Goal: Navigation & Orientation: Find specific page/section

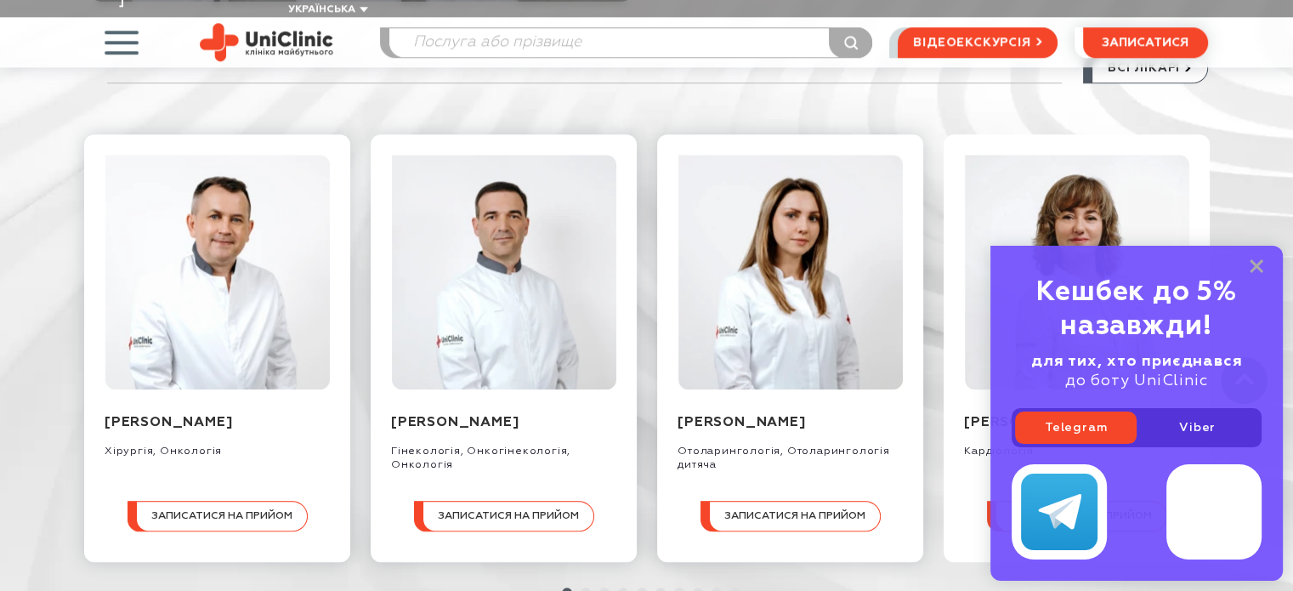
scroll to position [1735, 0]
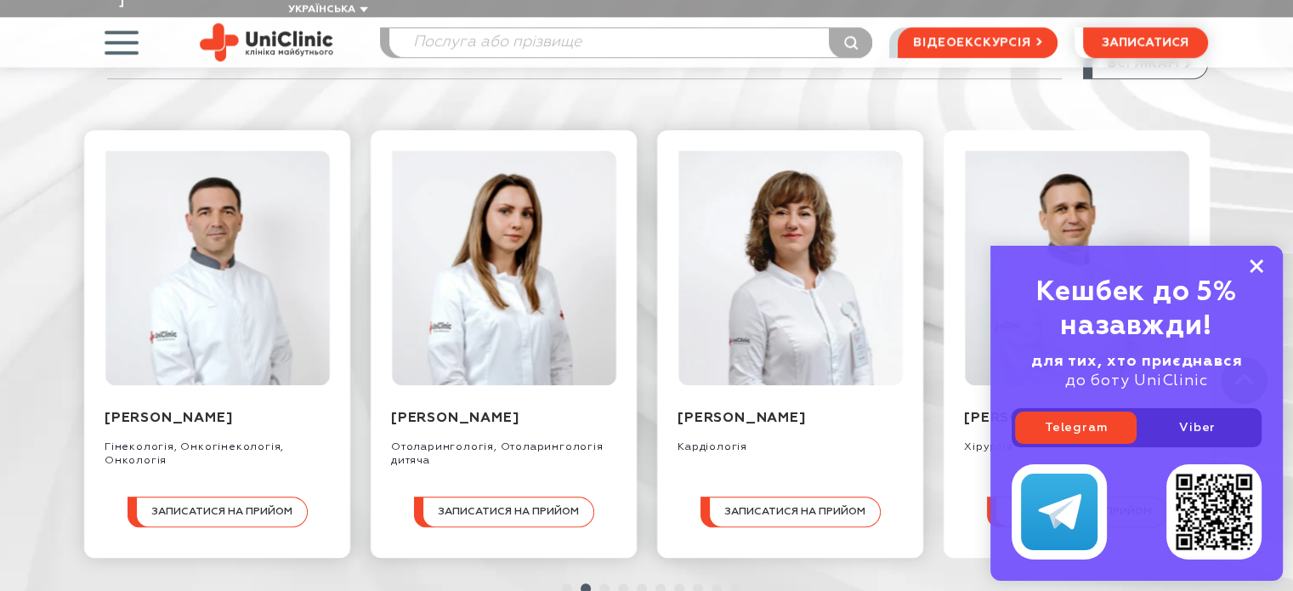
click at [1252, 268] on icon at bounding box center [1257, 266] width 14 height 14
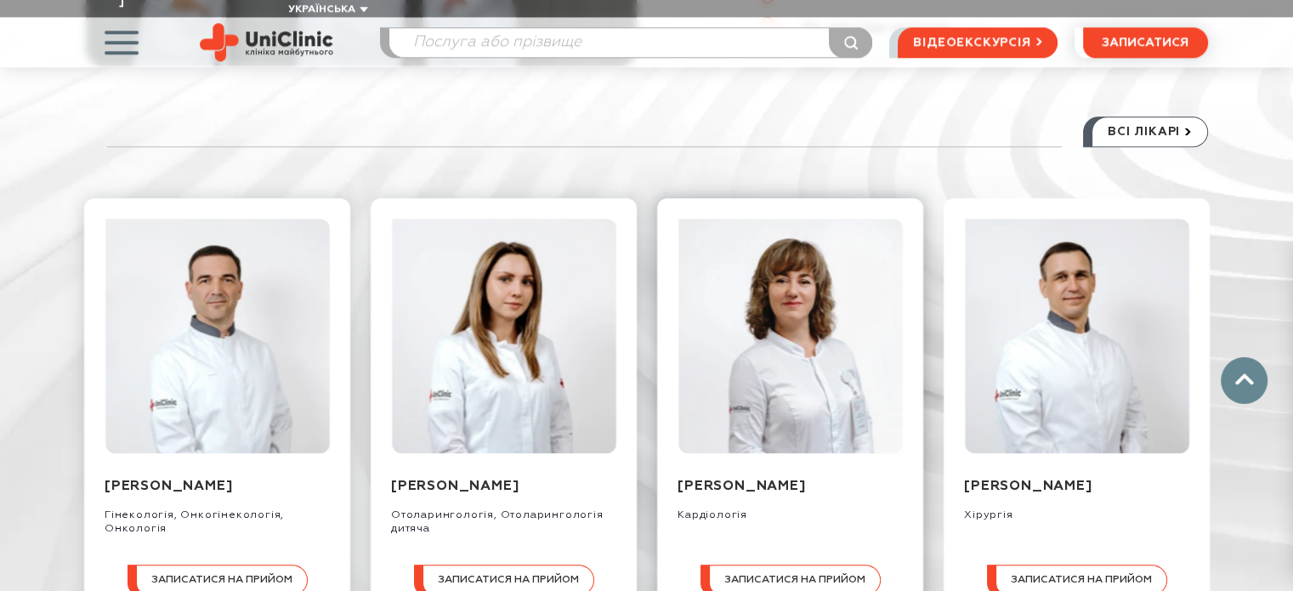
scroll to position [1667, 0]
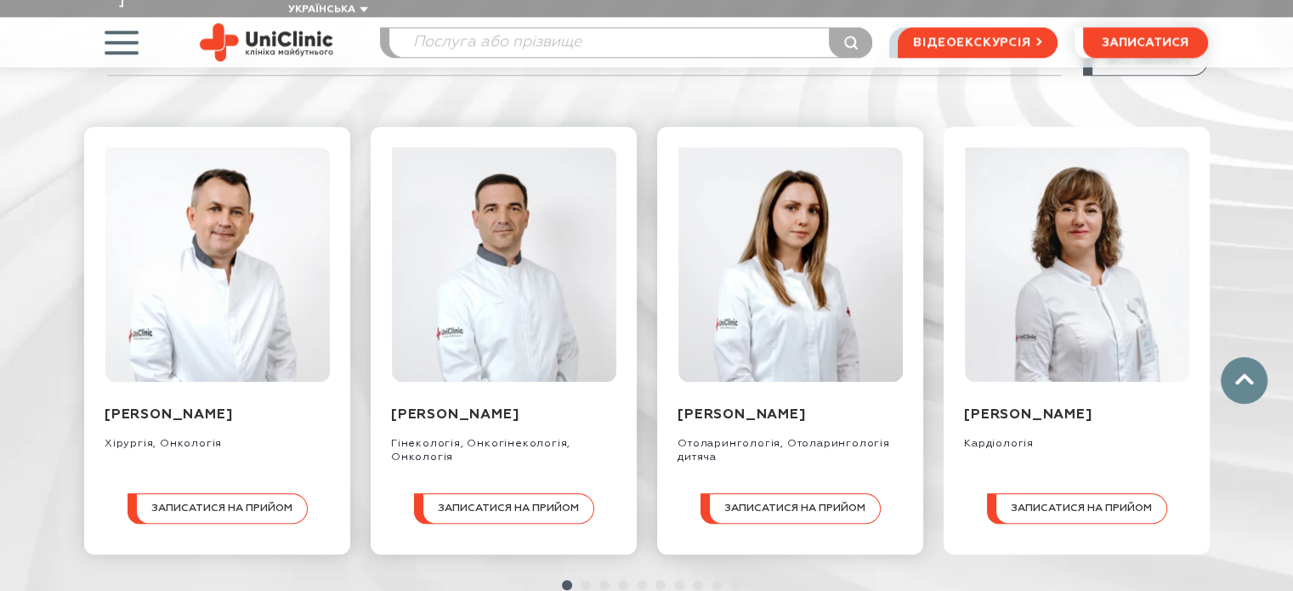
scroll to position [1741, 0]
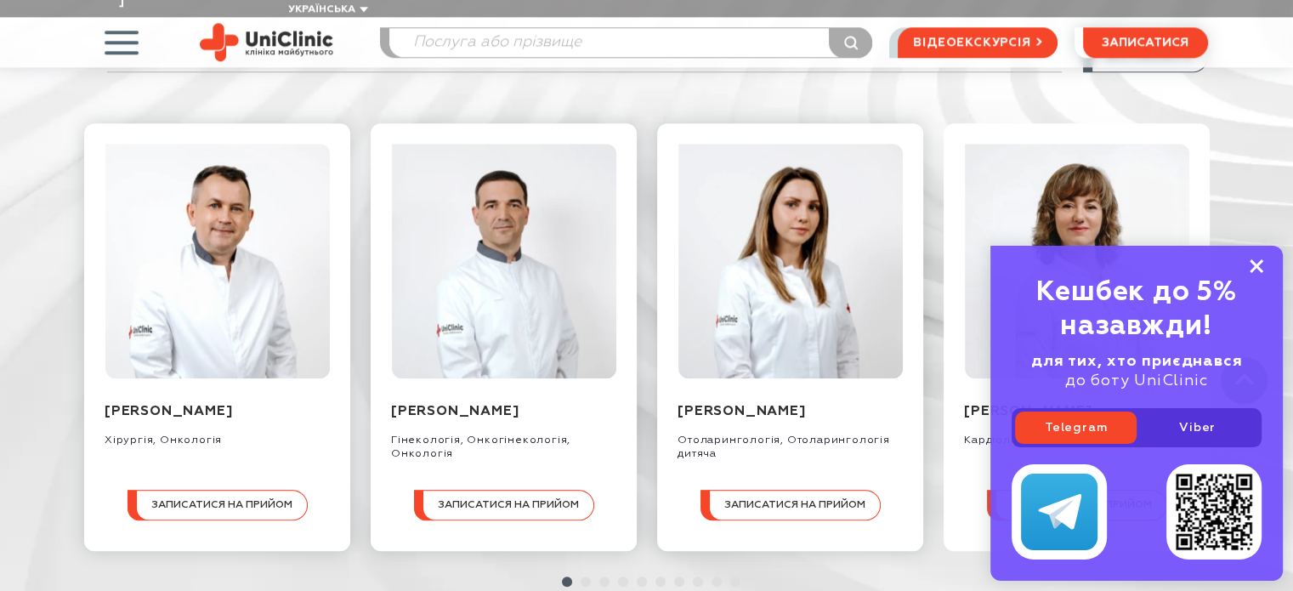
click at [1260, 263] on rect at bounding box center [1257, 266] width 14 height 14
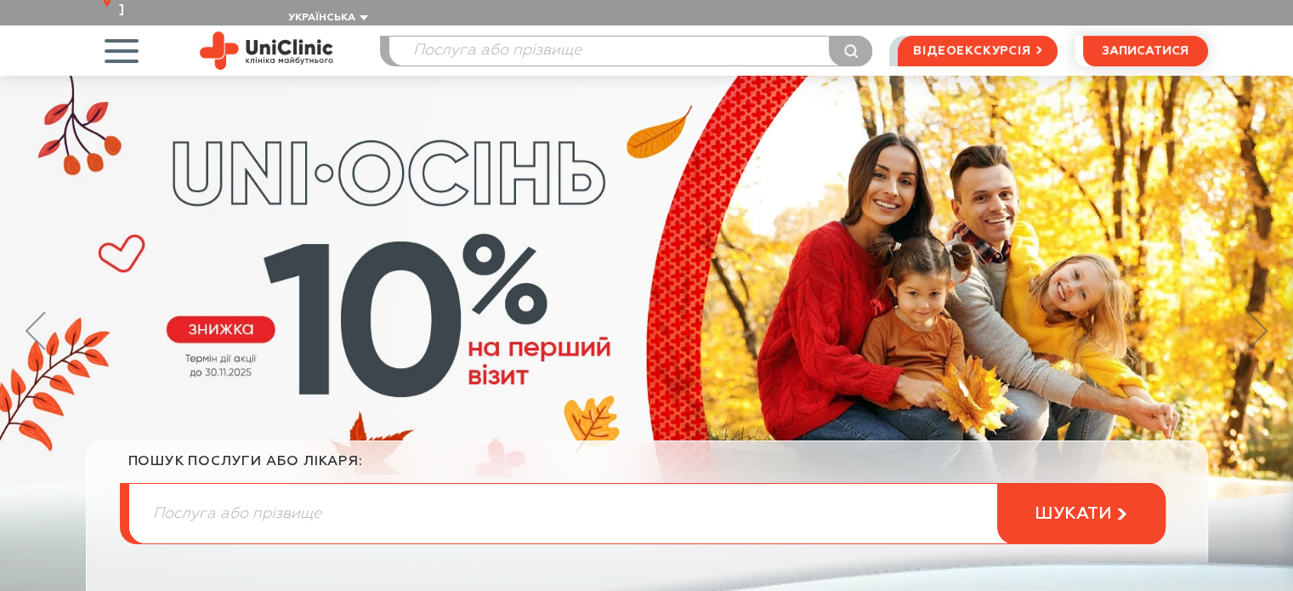
scroll to position [0, 0]
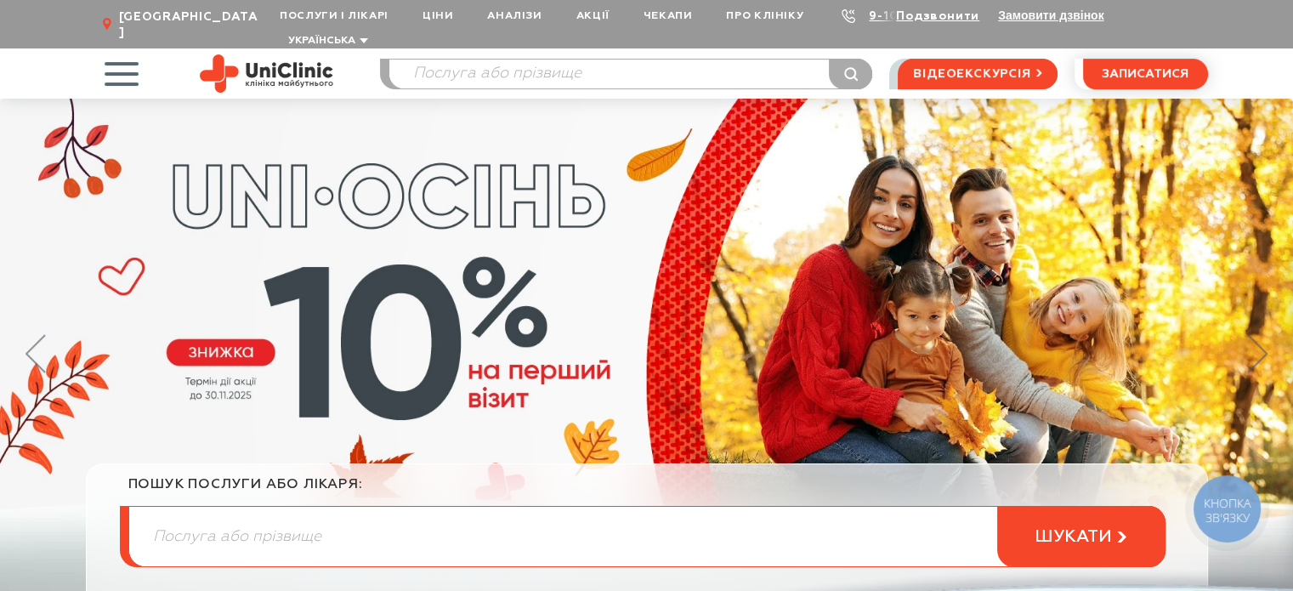
click at [116, 72] on span "button" at bounding box center [121, 73] width 71 height 71
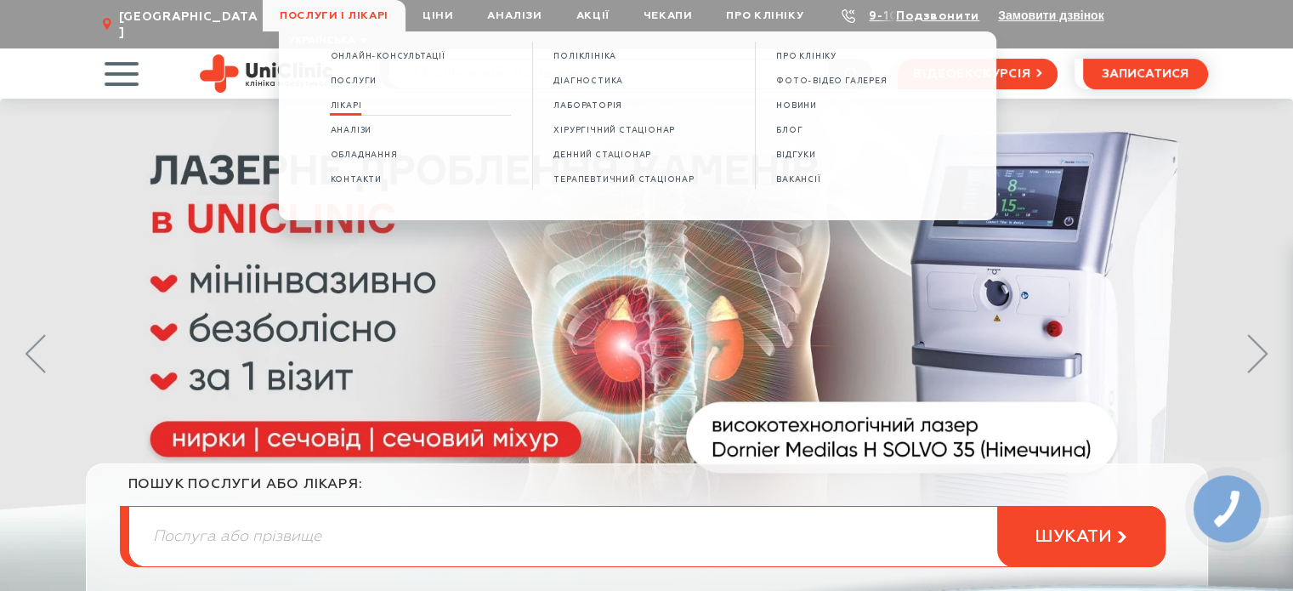
click at [361, 102] on span "Лікарі" at bounding box center [345, 105] width 31 height 9
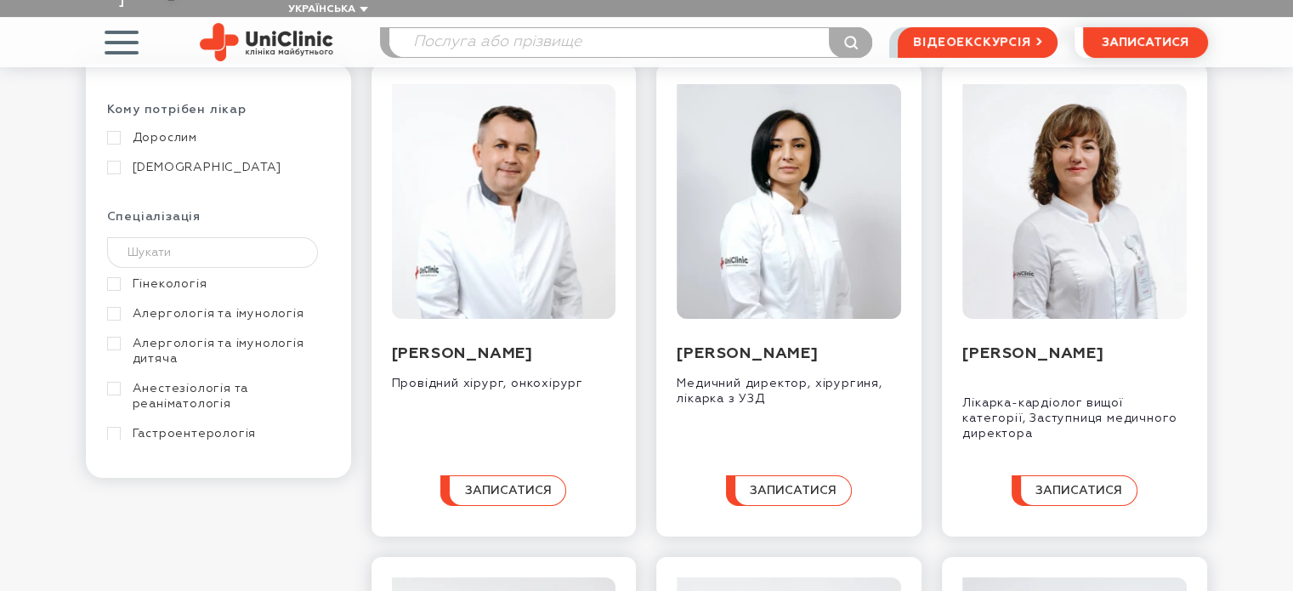
scroll to position [228, 0]
click at [111, 159] on link "[DEMOGRAPHIC_DATA]" at bounding box center [216, 166] width 219 height 15
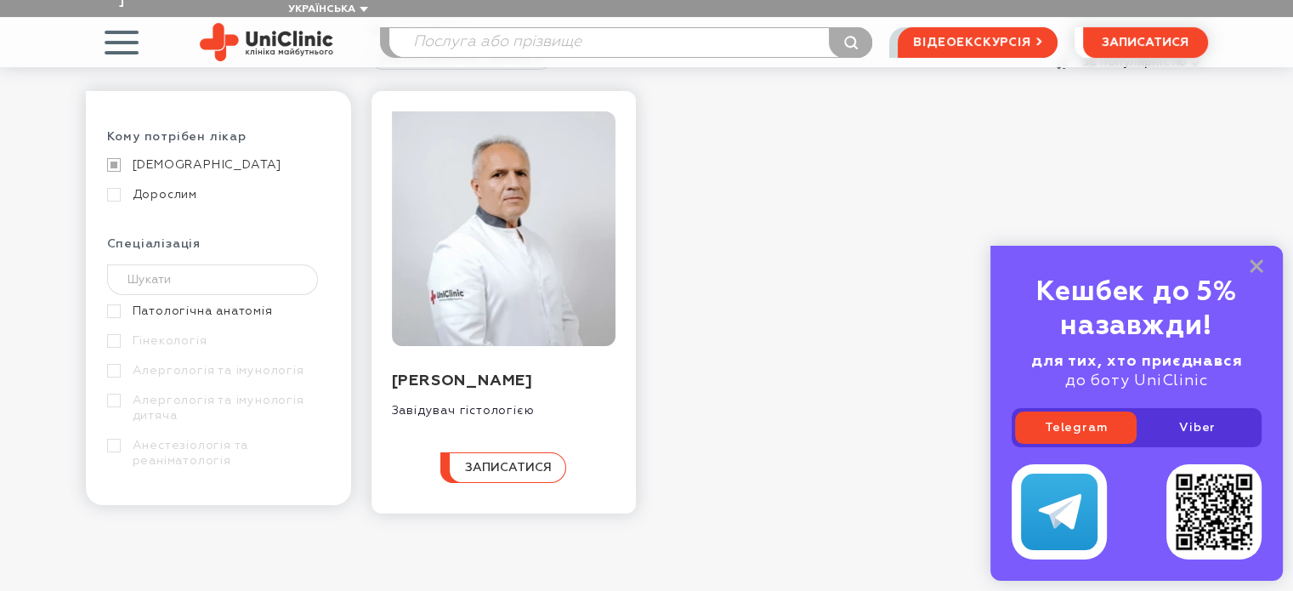
click at [112, 157] on link "[DEMOGRAPHIC_DATA]" at bounding box center [216, 164] width 219 height 15
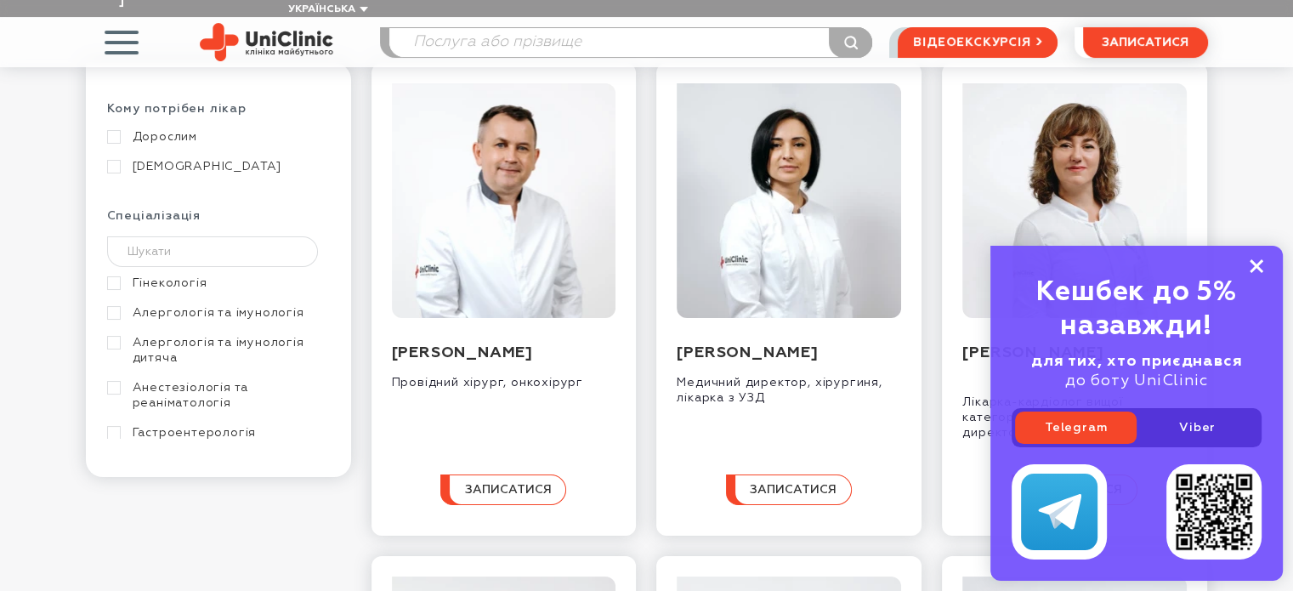
click at [1256, 263] on icon at bounding box center [1257, 266] width 14 height 14
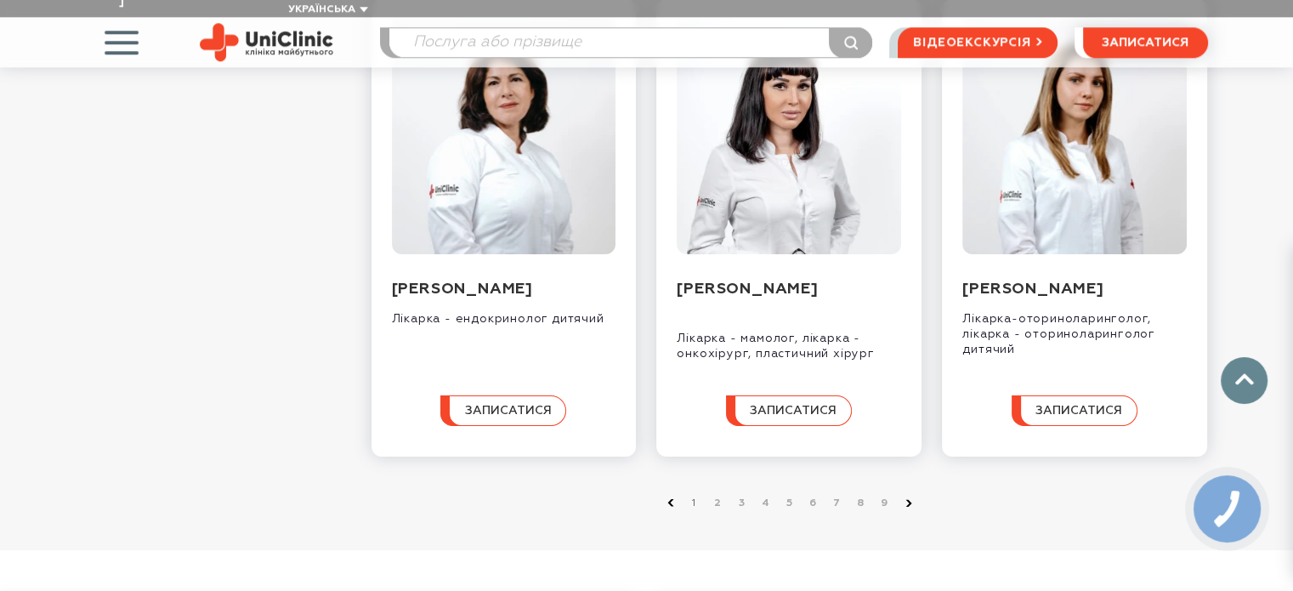
scroll to position [1692, 0]
click at [714, 510] on link "2" at bounding box center [718, 501] width 17 height 17
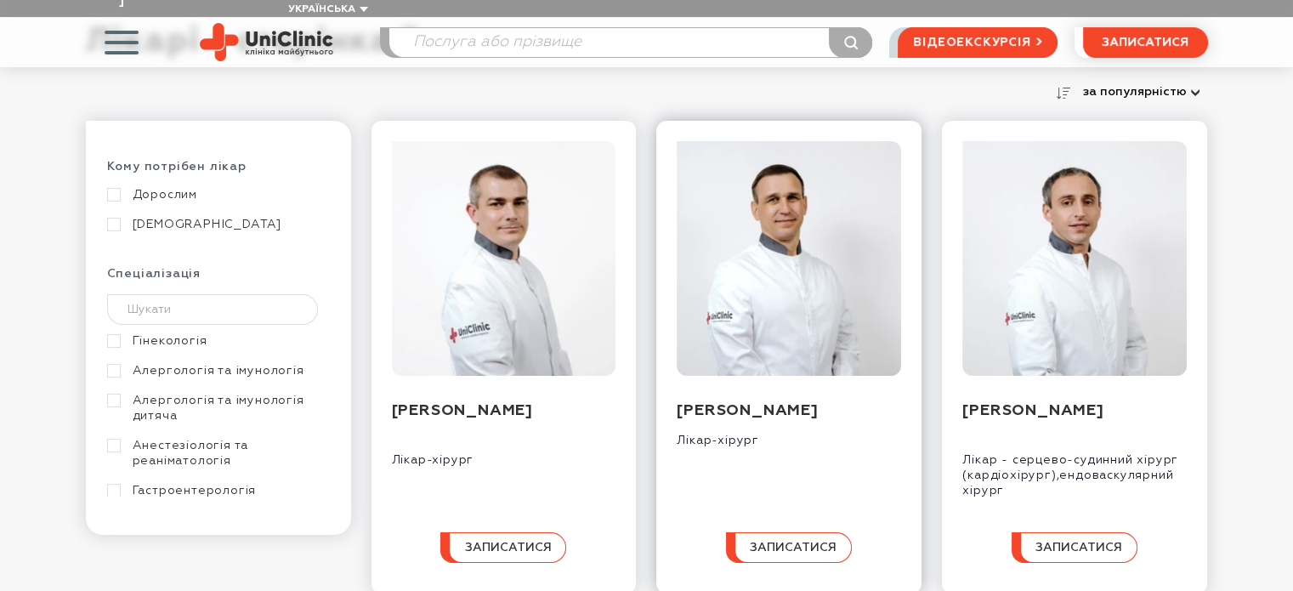
scroll to position [173, 0]
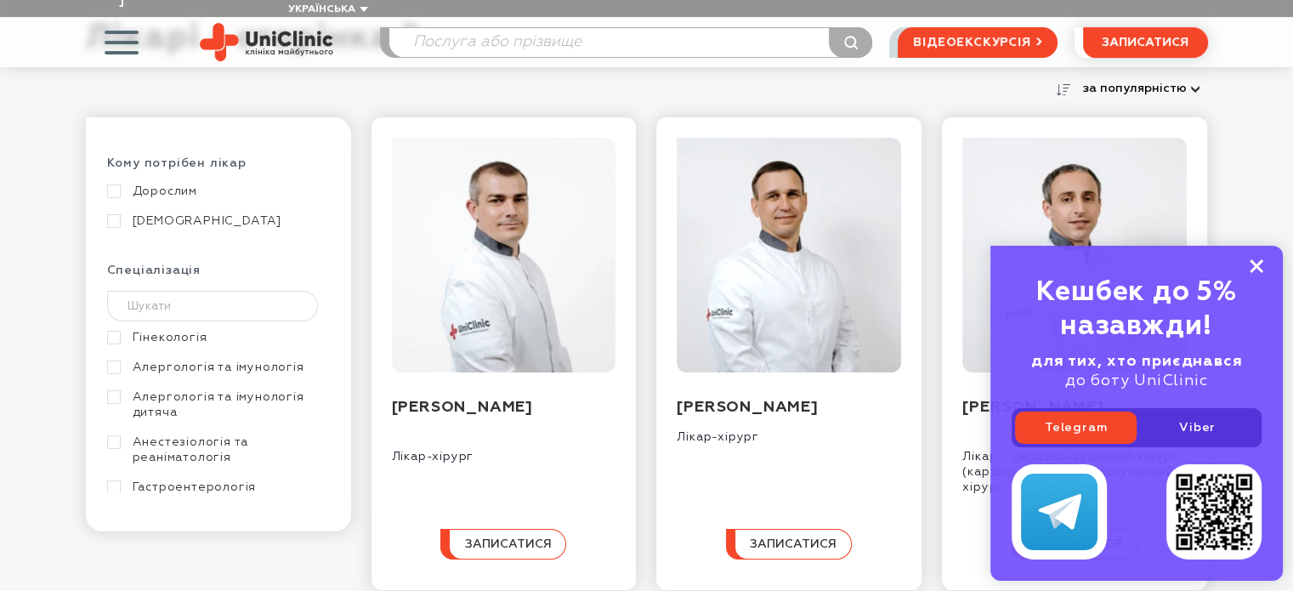
click at [1254, 268] on rect at bounding box center [1257, 266] width 14 height 14
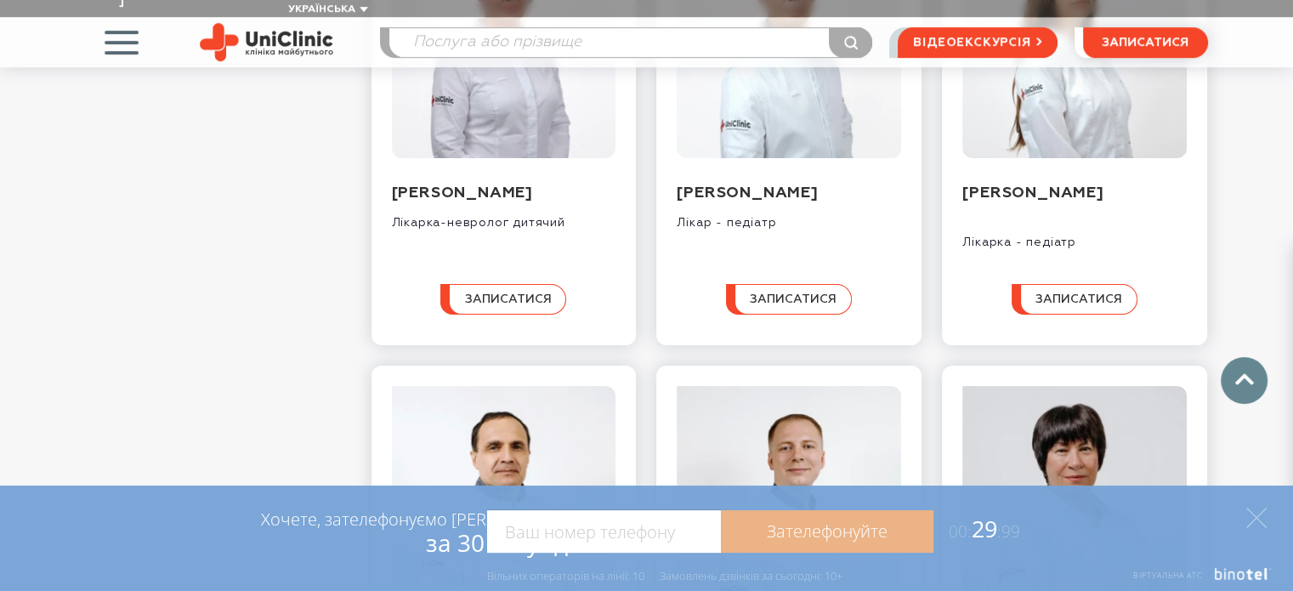
scroll to position [881, 0]
click at [1258, 512] on icon at bounding box center [1257, 518] width 20 height 20
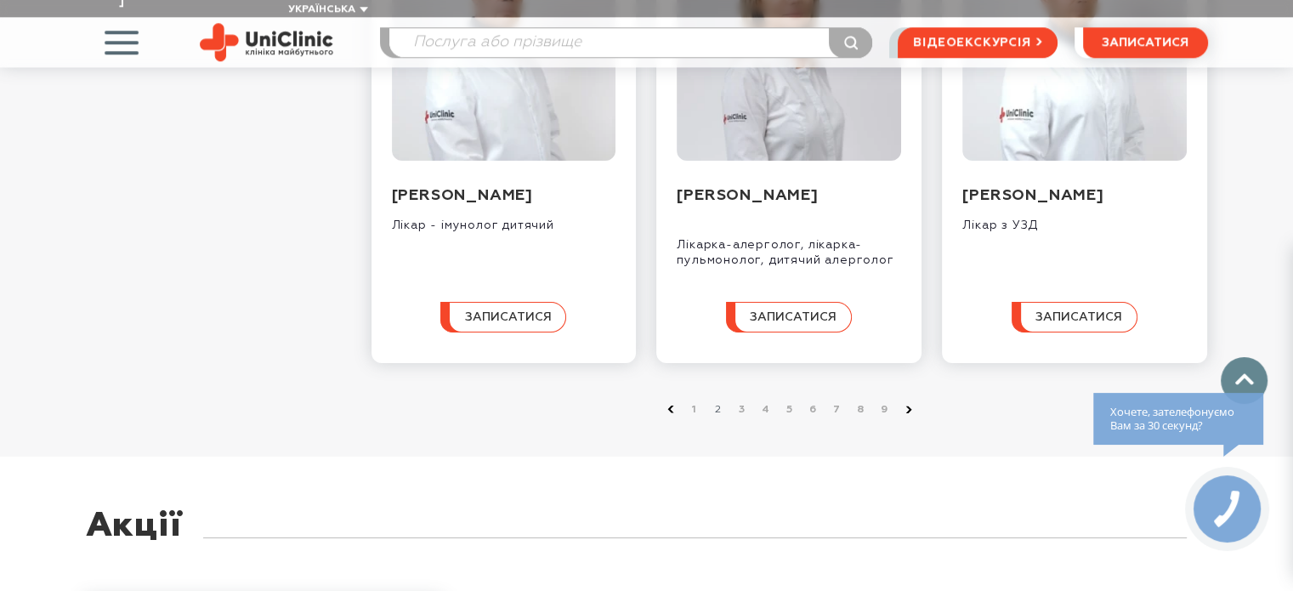
scroll to position [1803, 0]
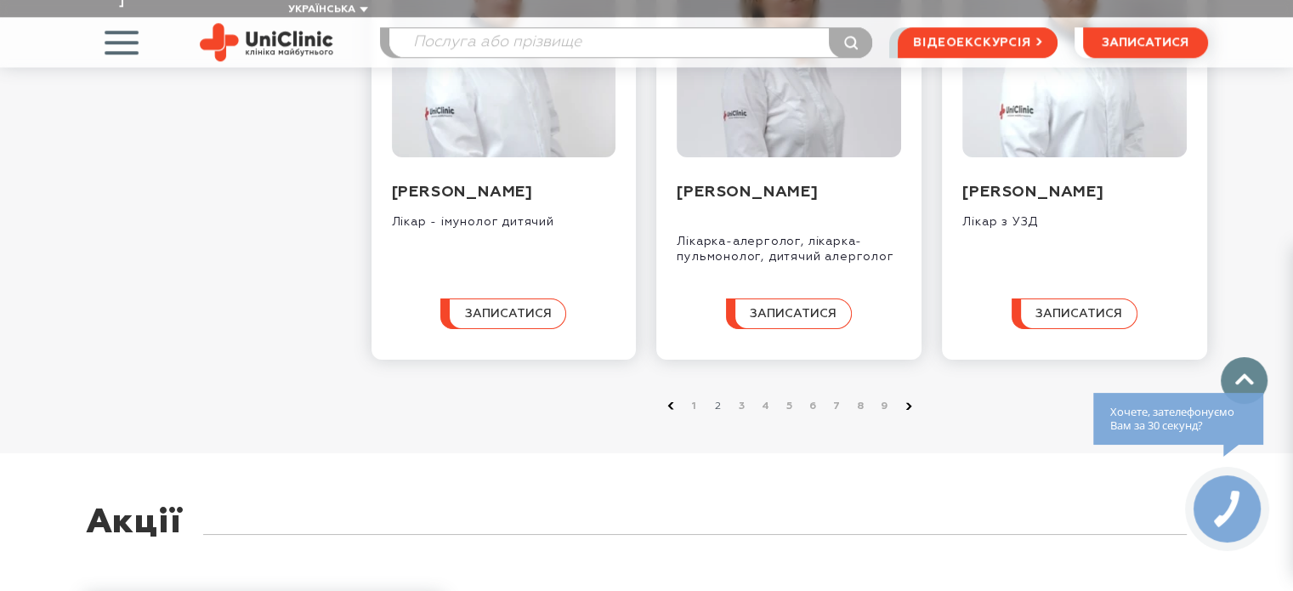
click at [717, 406] on li "2" at bounding box center [715, 406] width 24 height 17
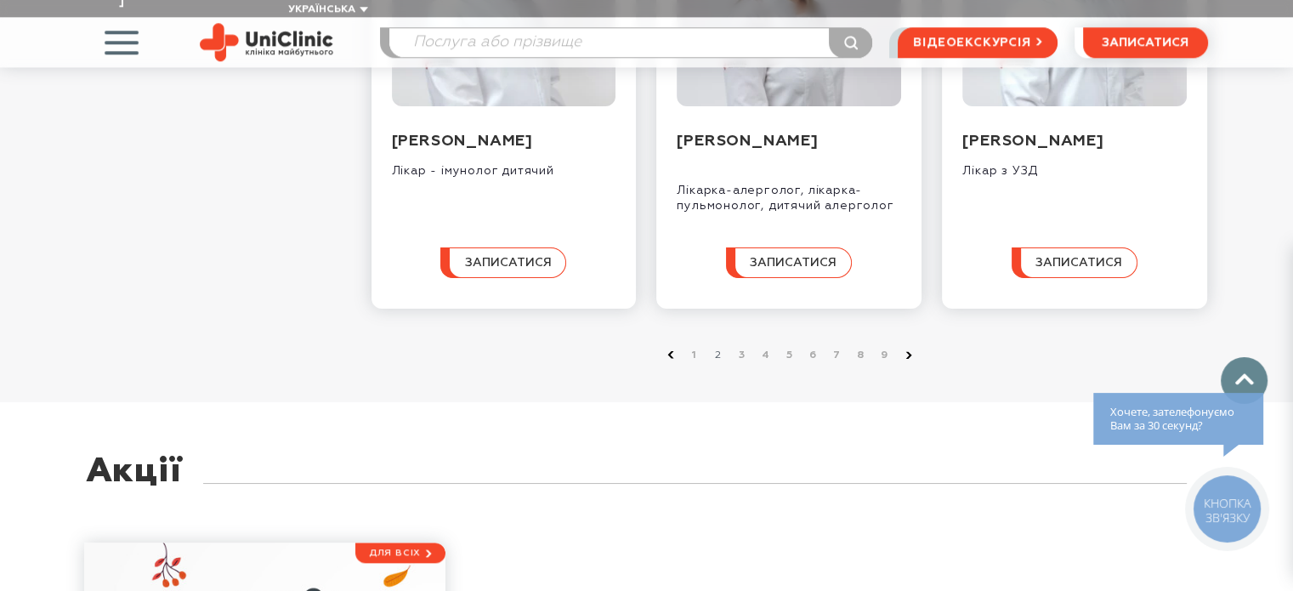
scroll to position [1856, 0]
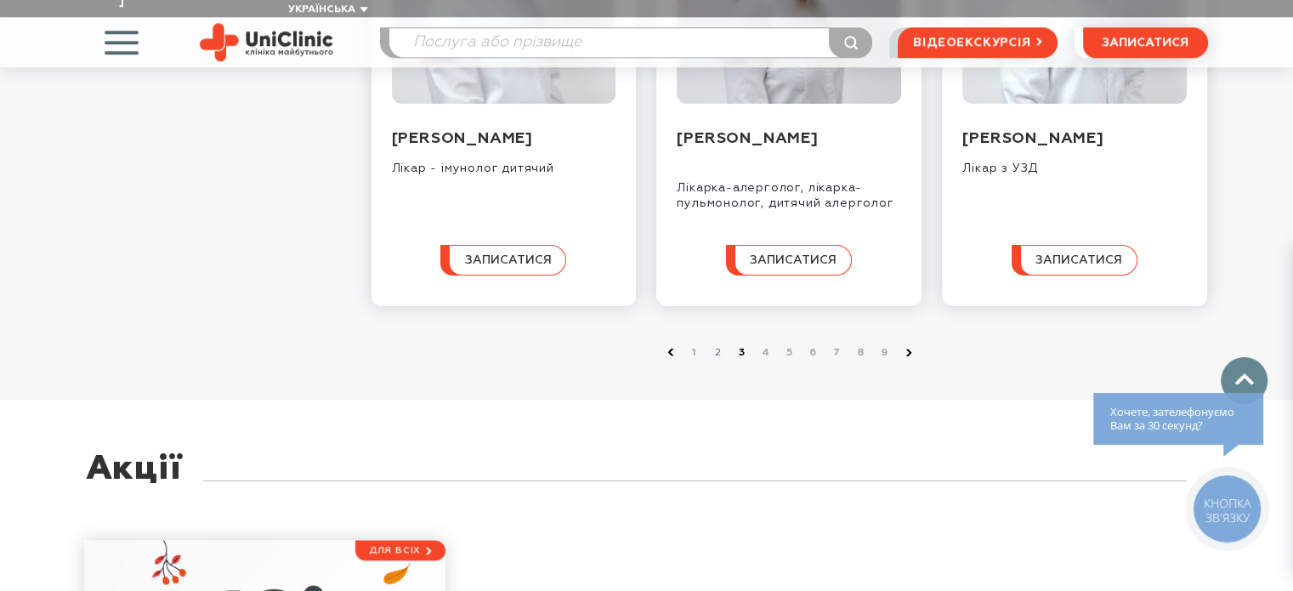
click at [740, 347] on link "3" at bounding box center [742, 352] width 17 height 17
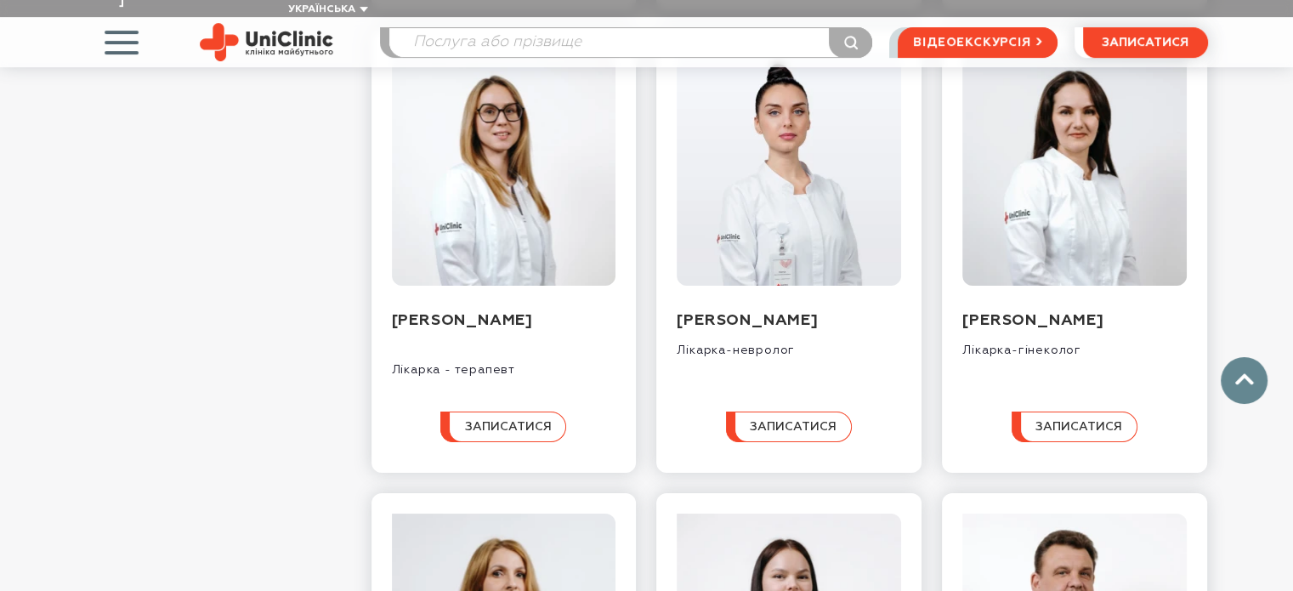
scroll to position [737, 0]
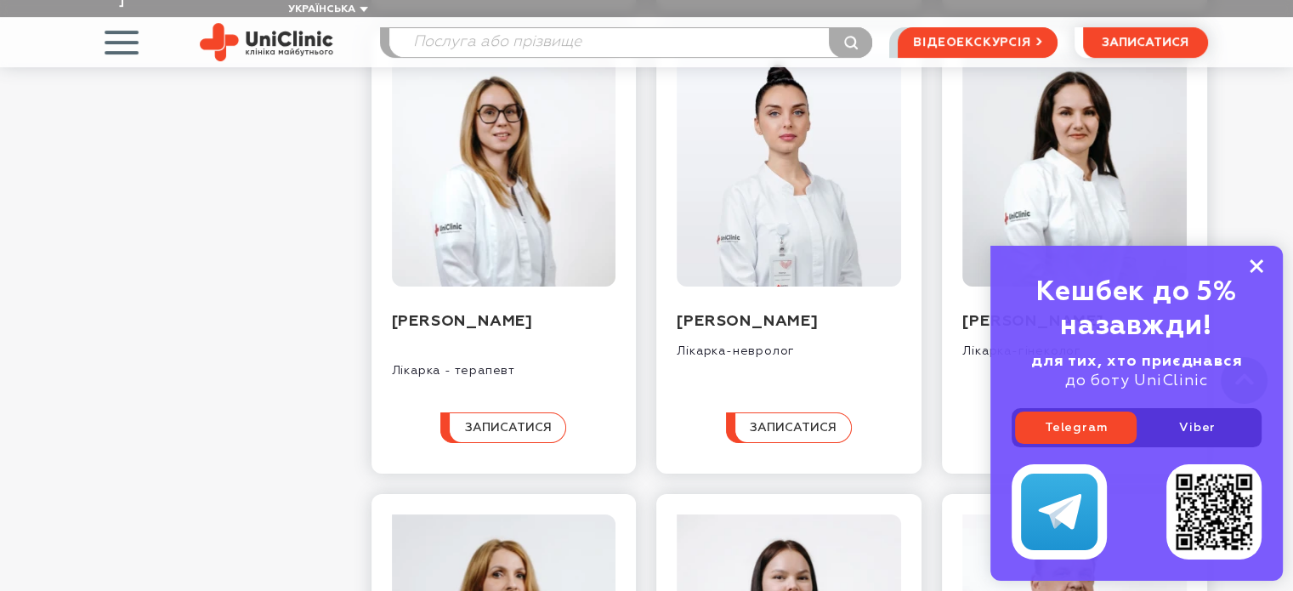
click at [1257, 261] on icon at bounding box center [1257, 266] width 14 height 14
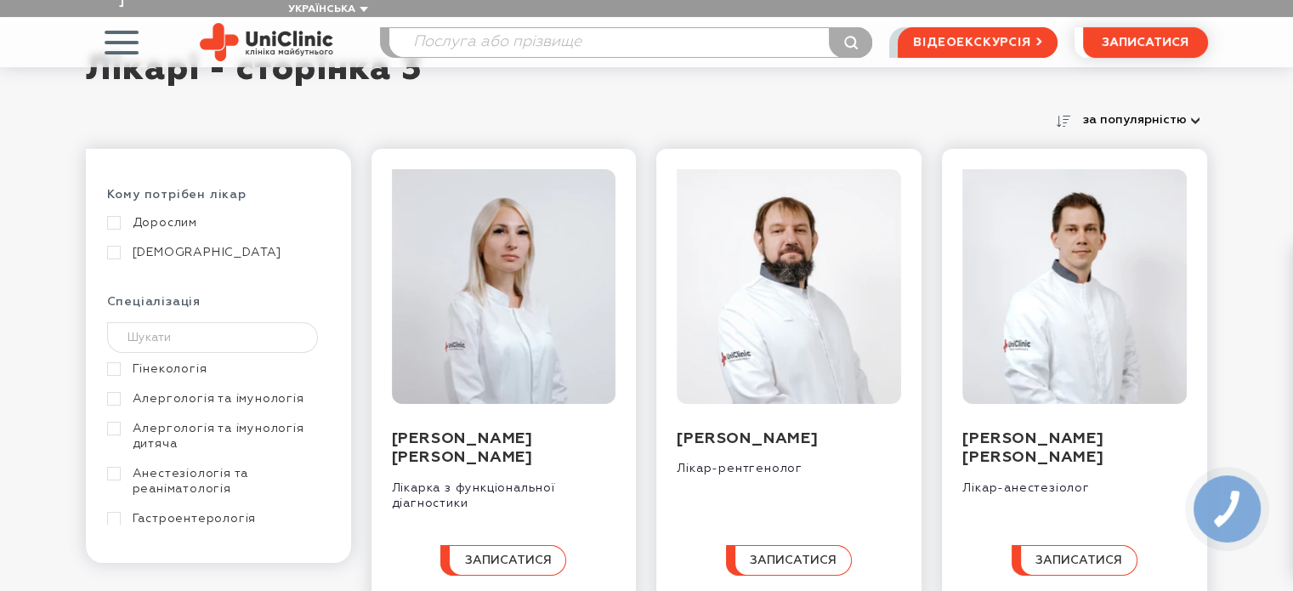
scroll to position [0, 0]
